Goal: Navigation & Orientation: Find specific page/section

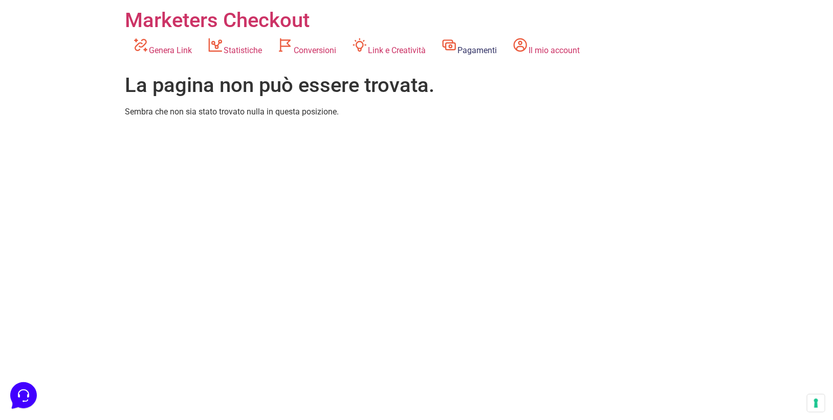
click at [472, 46] on link "Pagamenti" at bounding box center [468, 47] width 71 height 28
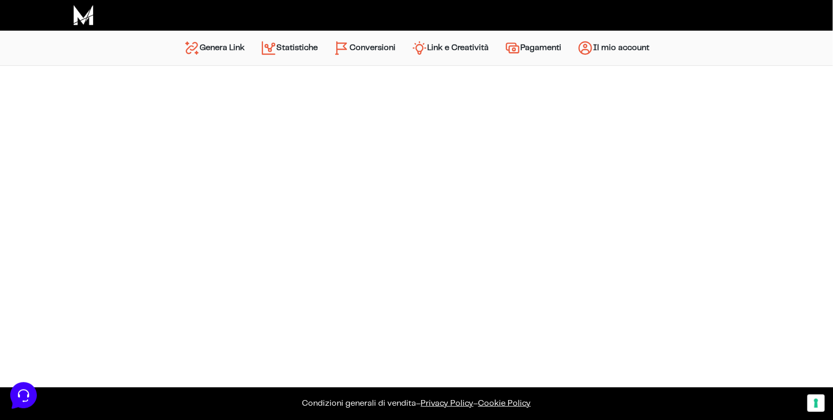
click at [294, 48] on link "Statistiche" at bounding box center [289, 48] width 73 height 25
